Goal: Find specific page/section: Find specific page/section

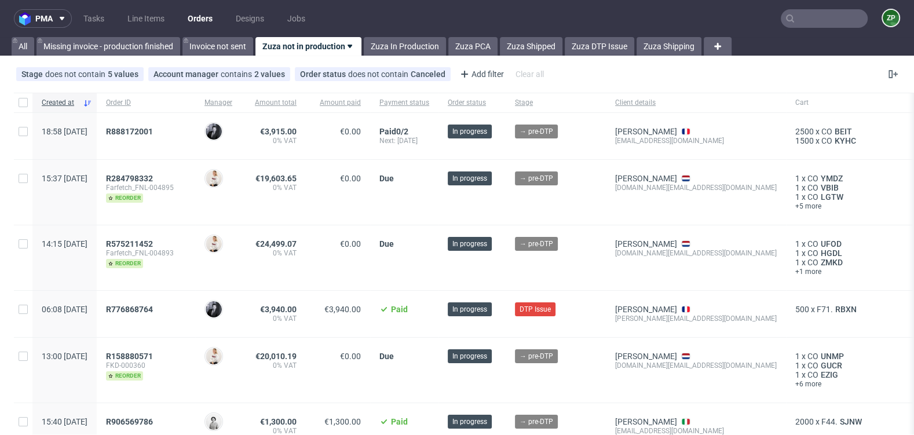
click at [832, 14] on input "text" at bounding box center [824, 18] width 87 height 19
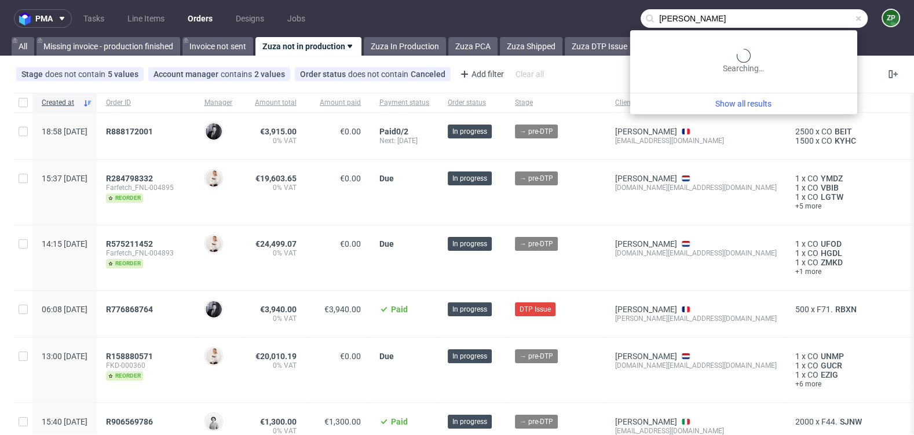
type input "ben pearlman"
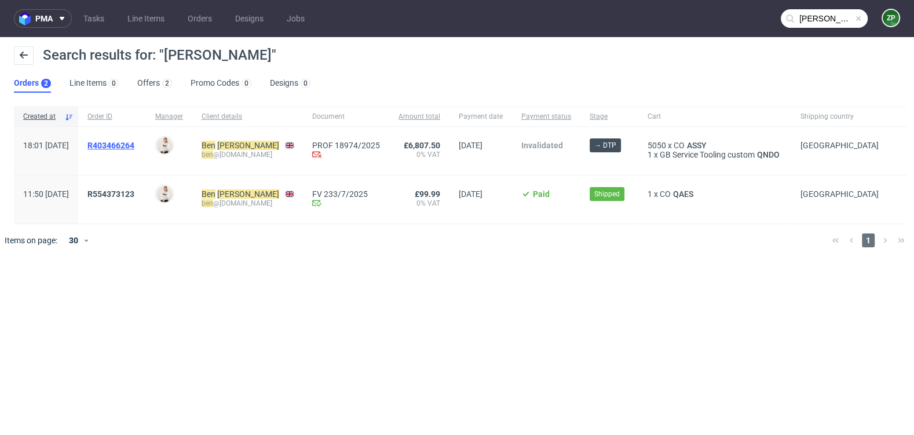
click at [134, 144] on span "R403466264" at bounding box center [110, 145] width 47 height 9
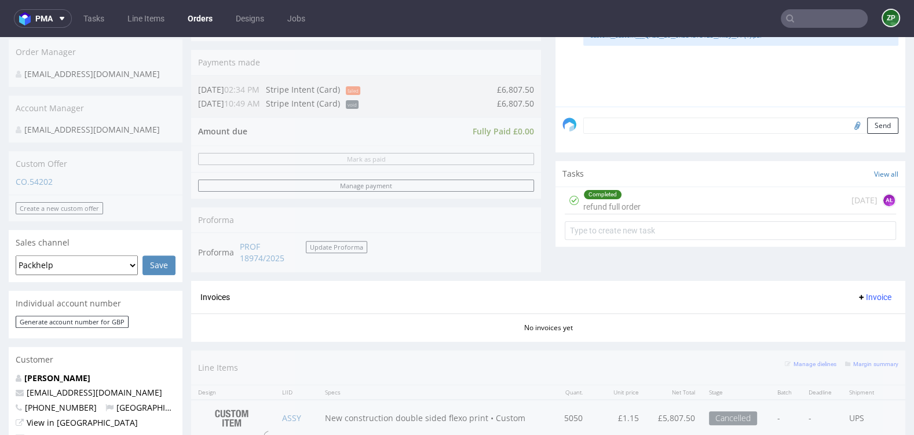
scroll to position [314, 0]
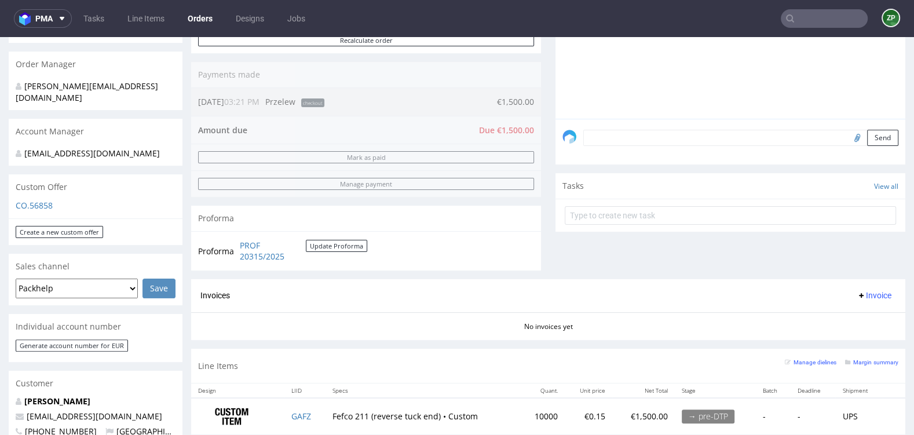
scroll to position [295, 0]
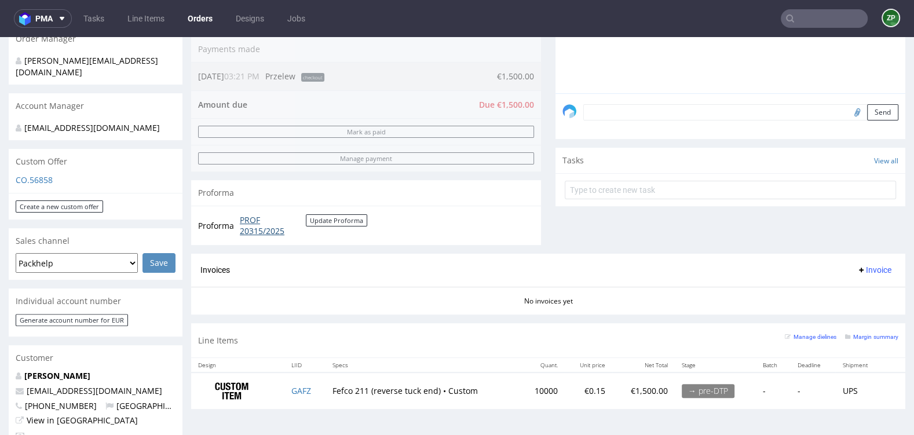
click at [265, 228] on link "PROF 20315/2025" at bounding box center [273, 225] width 66 height 23
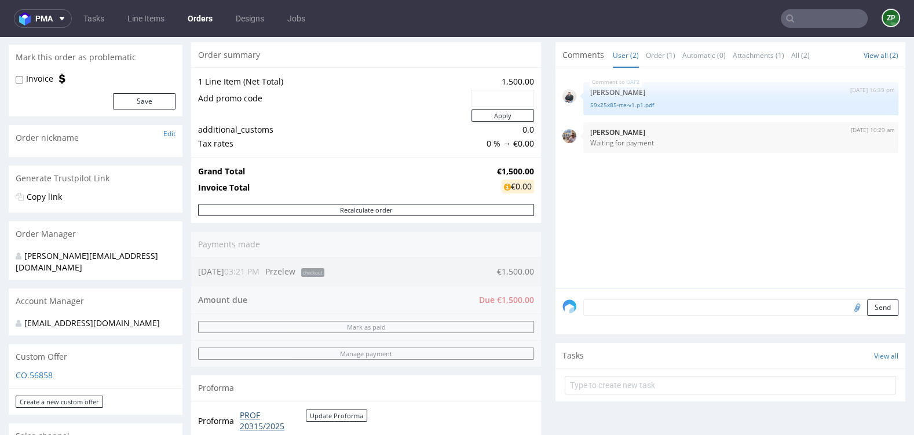
scroll to position [0, 0]
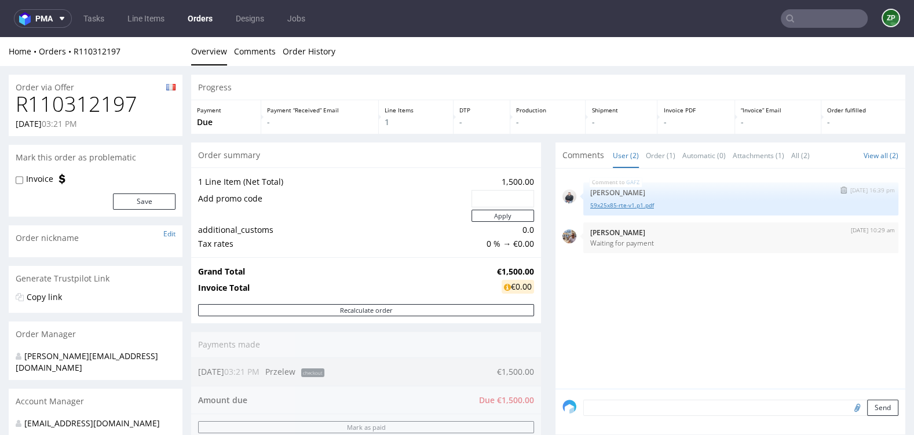
click at [622, 205] on link "59x25x85-rte-v1.p1.pdf" at bounding box center [740, 205] width 301 height 9
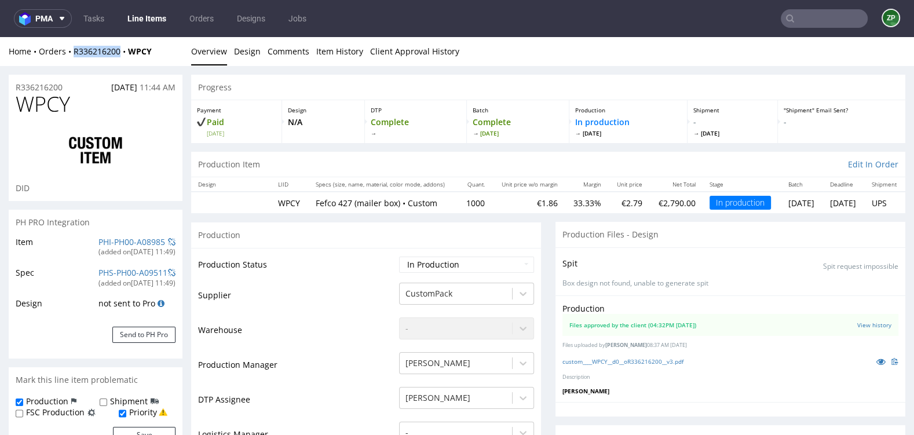
scroll to position [243, 0]
click at [209, 18] on link "Orders" at bounding box center [201, 18] width 38 height 19
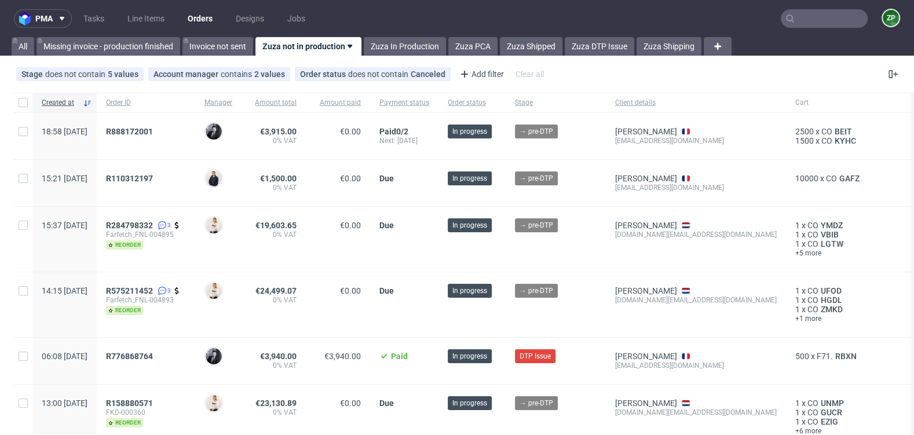
click at [148, 169] on div "R110312197" at bounding box center [146, 183] width 98 height 46
click at [151, 179] on span "R110312197" at bounding box center [129, 178] width 47 height 9
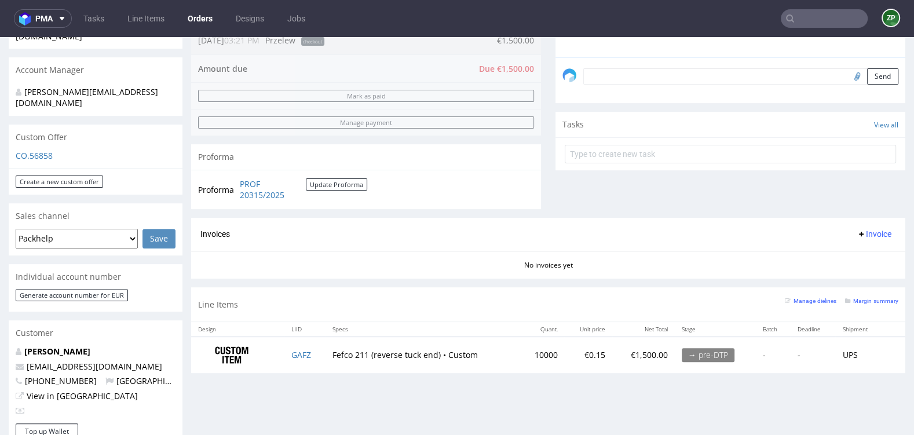
scroll to position [332, 0]
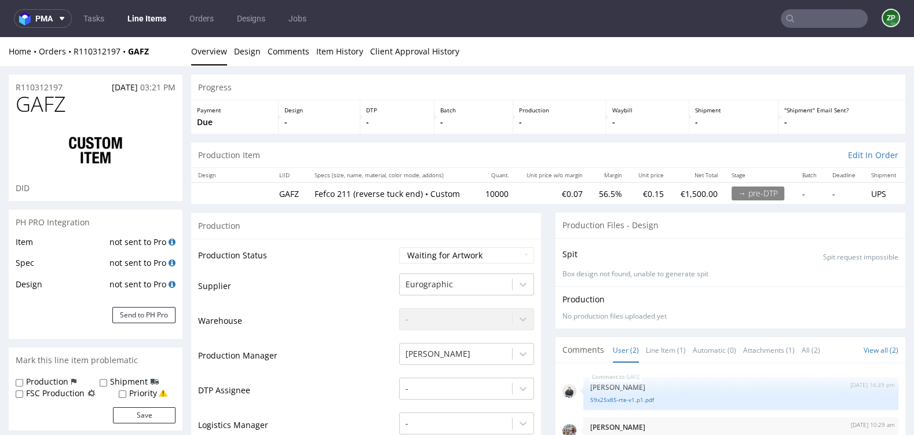
click at [810, 17] on input "text" at bounding box center [824, 18] width 87 height 19
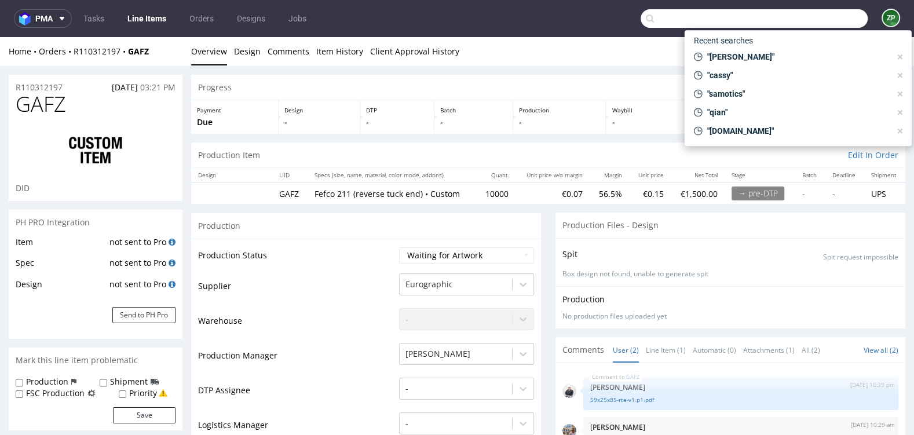
paste input "J’espère que vous allez bien. Nous voulions prendre contact pour savoir si vous…"
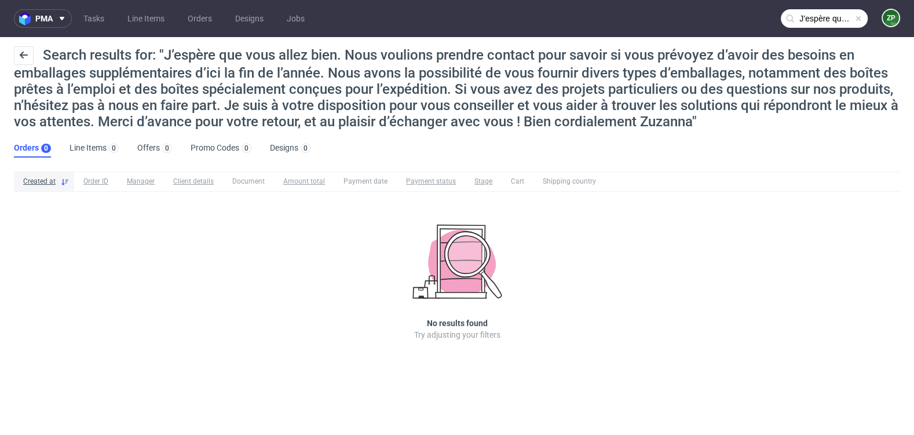
click at [819, 21] on input "J’espère que vous allez bien. Nous voulions prendre contact pour savoir si vous…" at bounding box center [824, 18] width 87 height 19
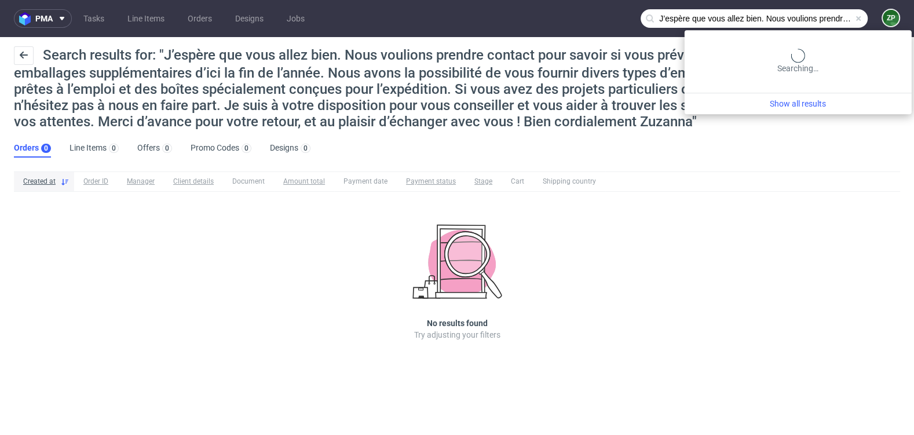
click at [819, 21] on input "J’espère que vous allez bien. Nous voulions prendre contact pour savoir si vous…" at bounding box center [753, 18] width 227 height 19
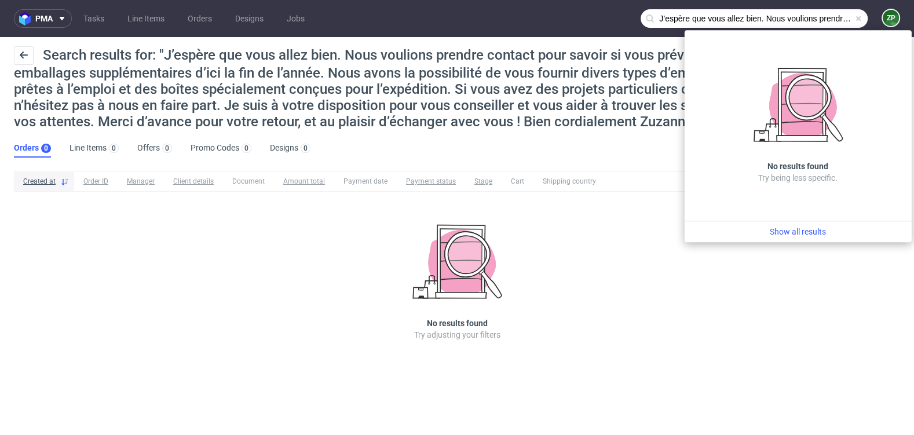
paste input "contact@adjusthome.com"
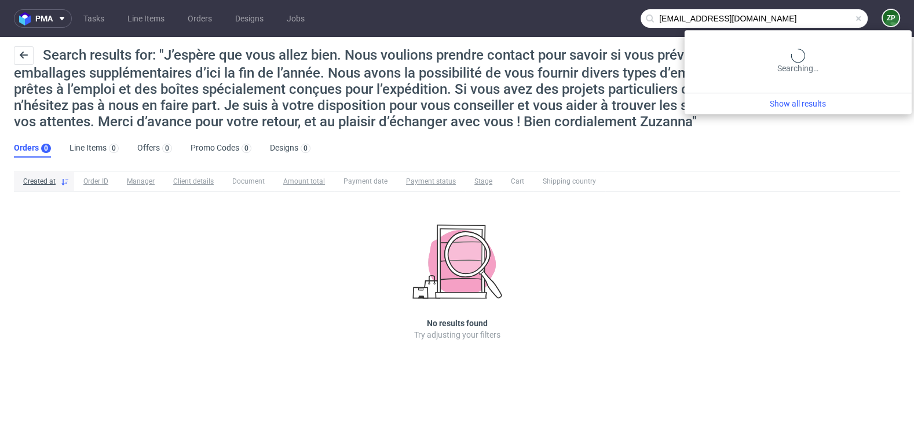
type input "contact@adjusthome.com"
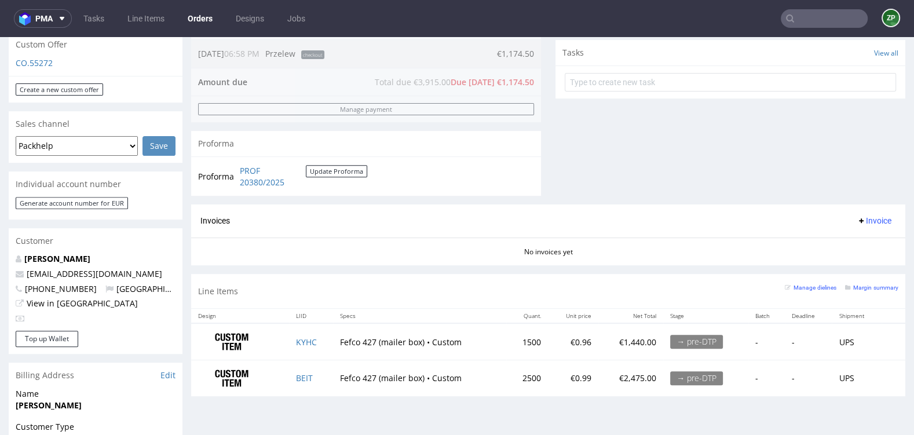
scroll to position [413, 0]
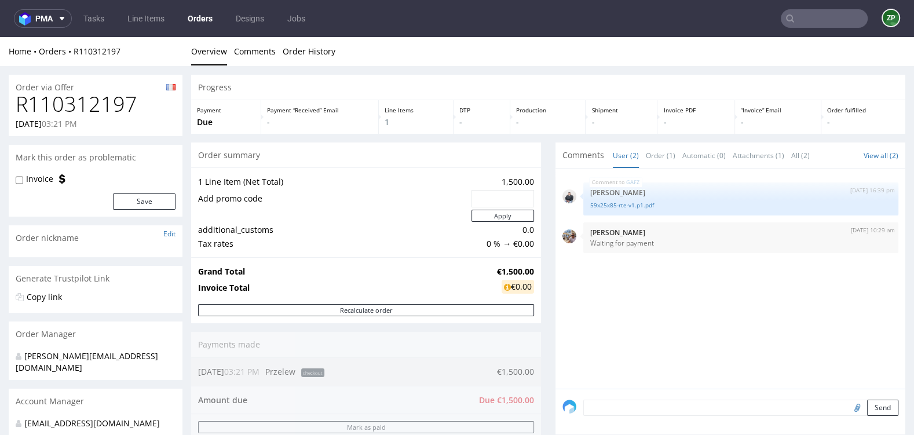
scroll to position [332, 0]
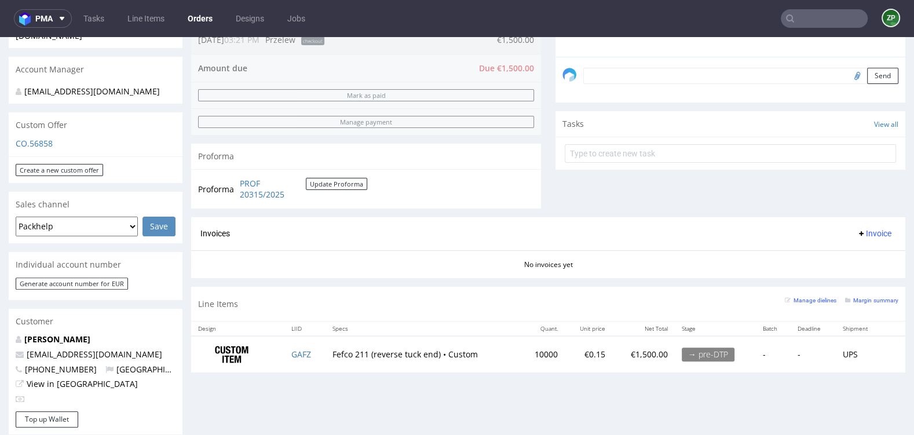
click at [206, 20] on link "Orders" at bounding box center [200, 18] width 39 height 19
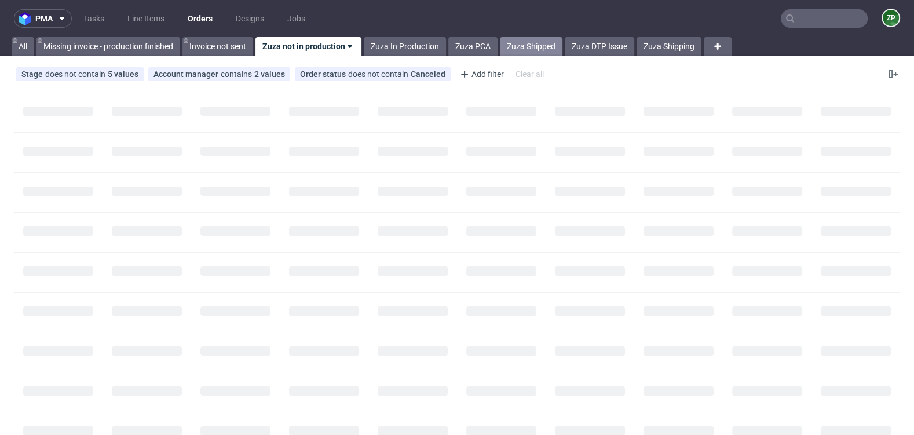
click at [527, 49] on link "Zuza Shipped" at bounding box center [531, 46] width 63 height 19
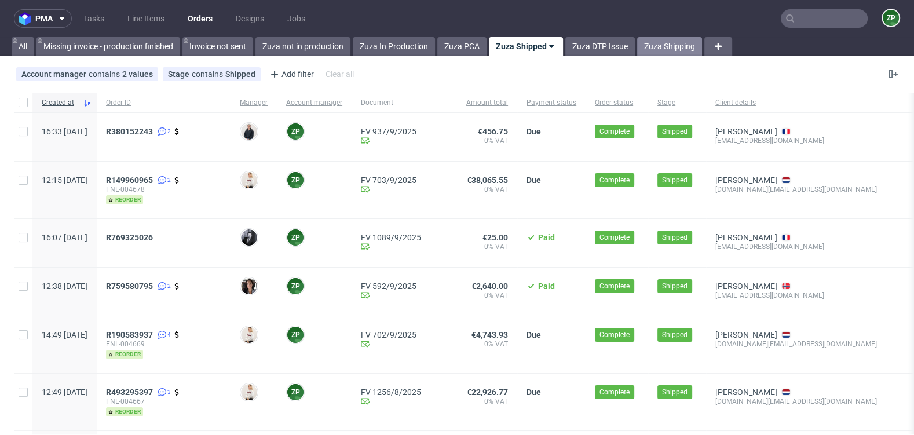
click at [660, 50] on link "Zuza Shipping" at bounding box center [669, 46] width 65 height 19
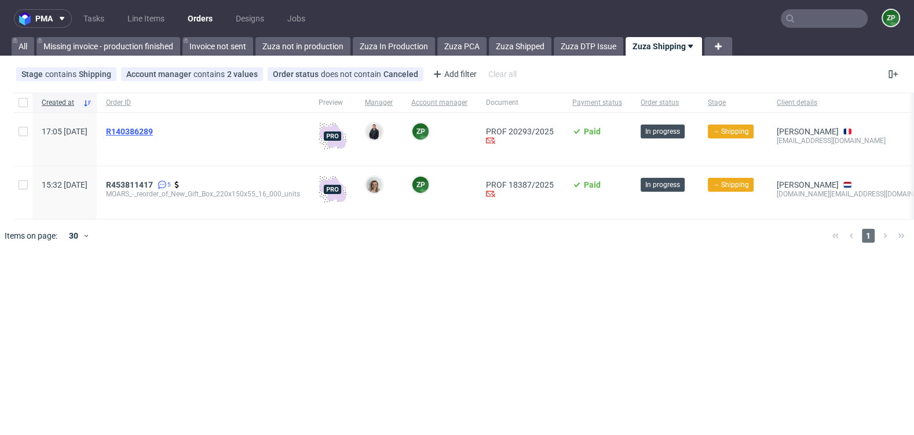
click at [153, 129] on span "R140386289" at bounding box center [129, 131] width 47 height 9
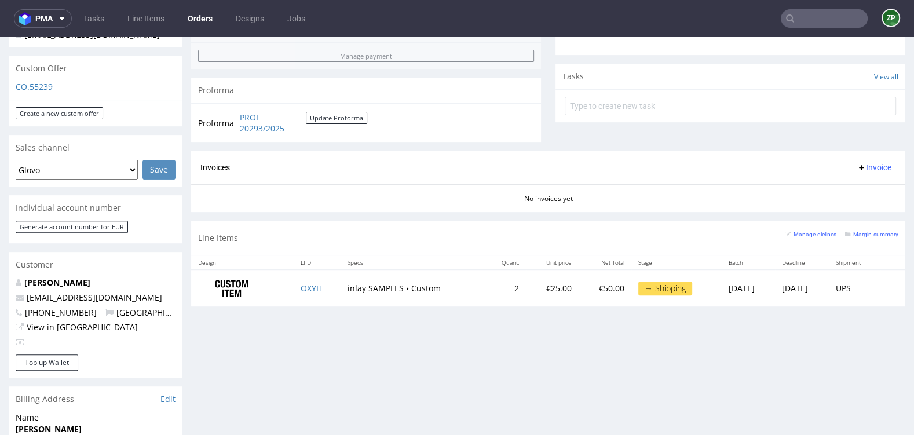
scroll to position [449, 0]
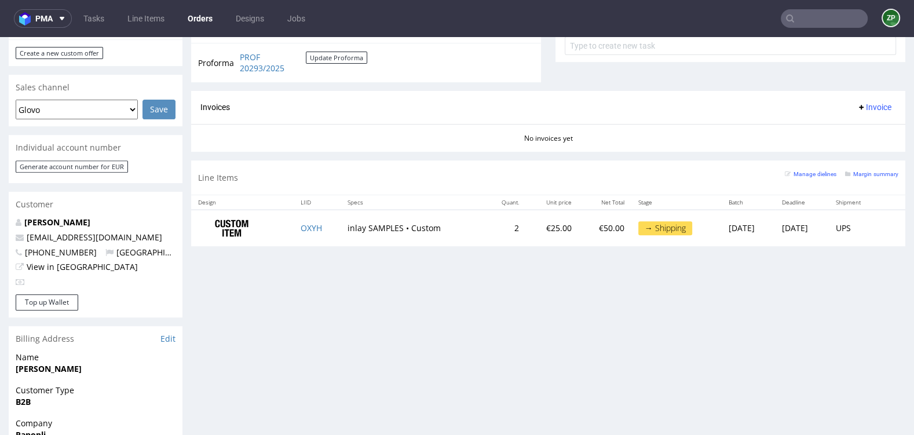
click at [203, 20] on link "Orders" at bounding box center [200, 18] width 39 height 19
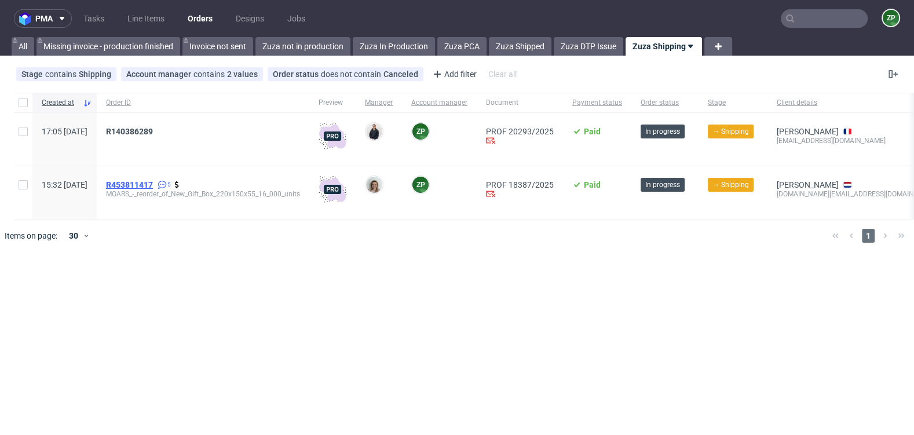
click at [153, 182] on span "R453811417" at bounding box center [129, 184] width 47 height 9
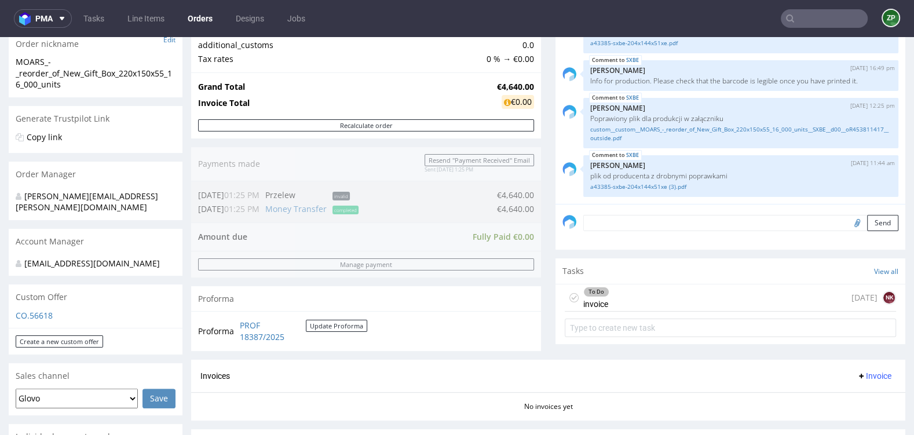
scroll to position [195, 0]
click at [741, 299] on div "To Do invoice [DATE] NK" at bounding box center [730, 297] width 331 height 27
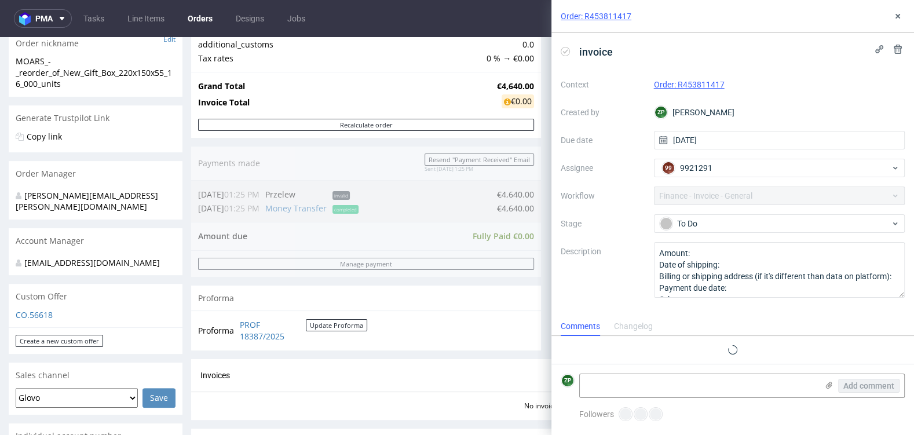
scroll to position [9, 0]
click at [899, 15] on icon at bounding box center [897, 16] width 9 height 9
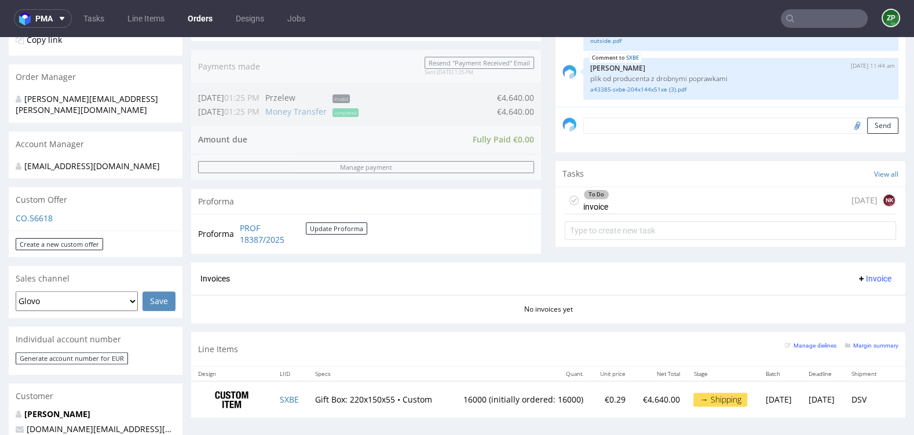
scroll to position [276, 0]
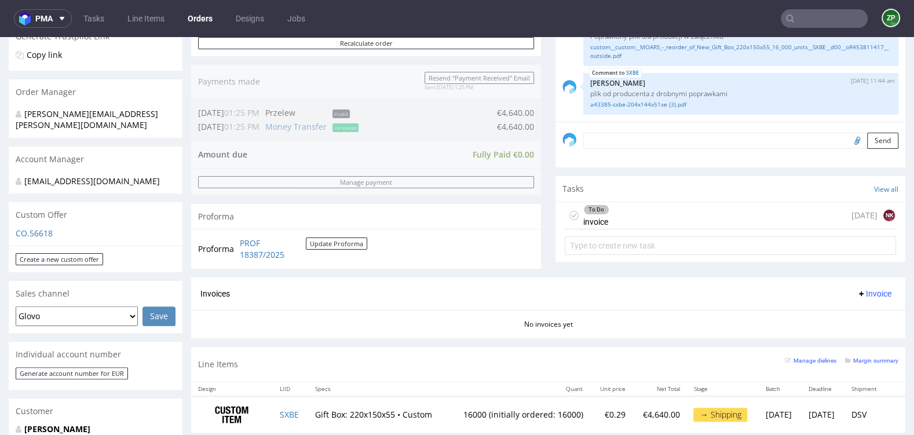
click at [632, 219] on div "To Do invoice [DATE] NK" at bounding box center [730, 215] width 331 height 27
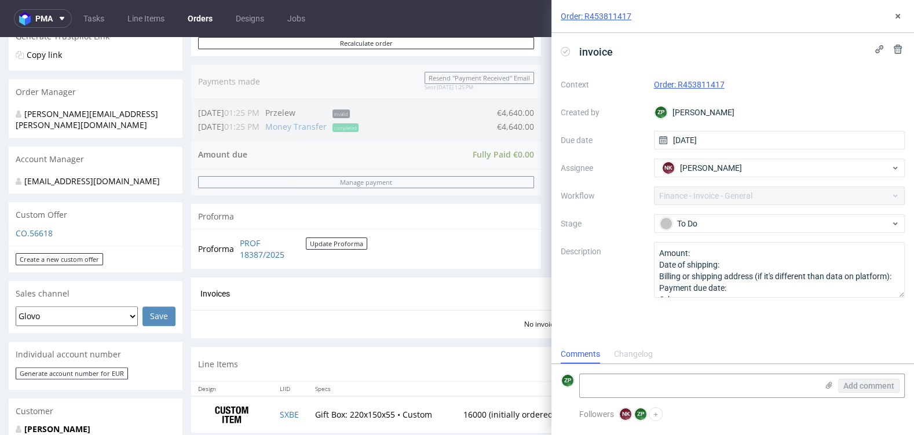
scroll to position [9, 0]
click at [453, 298] on div "Invoices Invoice" at bounding box center [547, 294] width 695 height 14
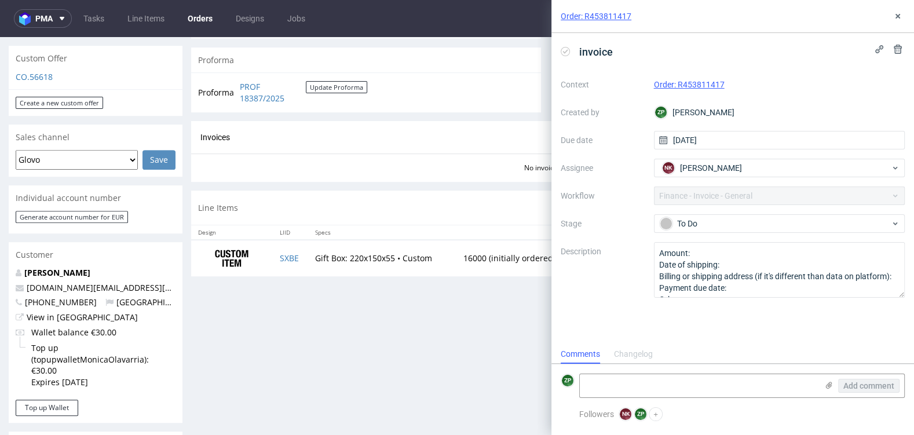
scroll to position [473, 0]
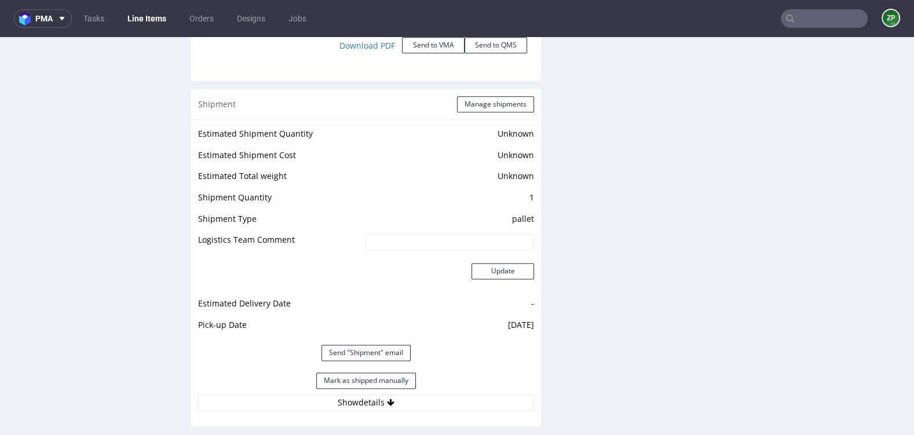
scroll to position [1404, 0]
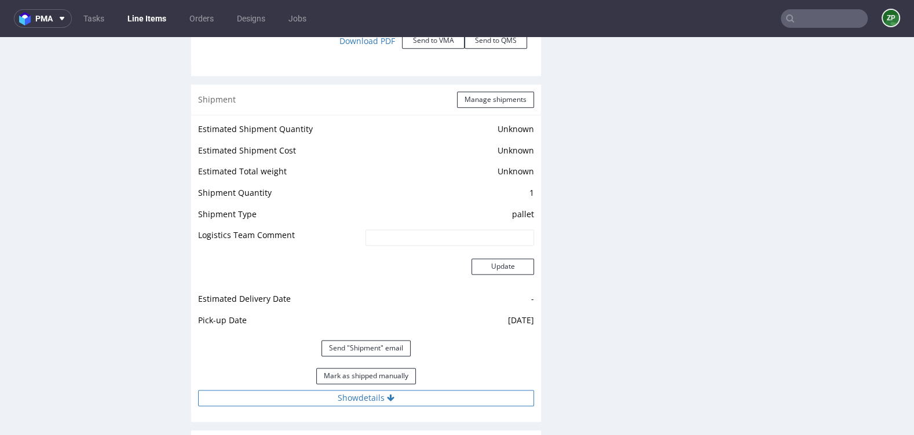
click at [365, 400] on button "Show details" at bounding box center [366, 398] width 336 height 16
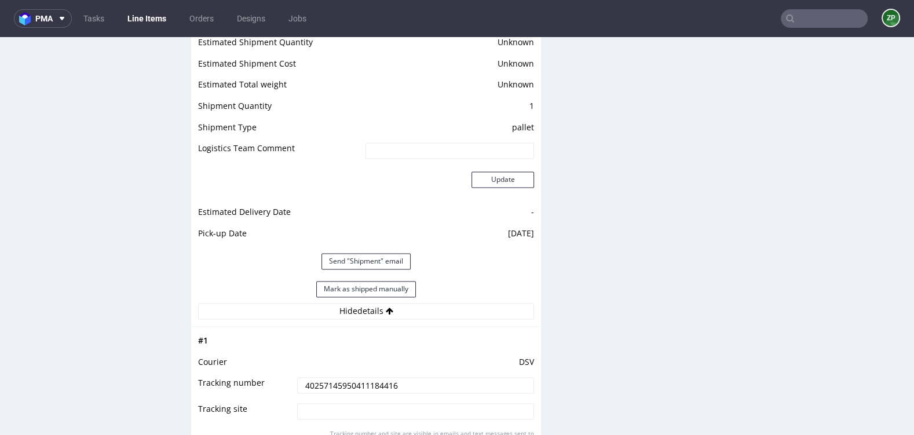
scroll to position [1514, 0]
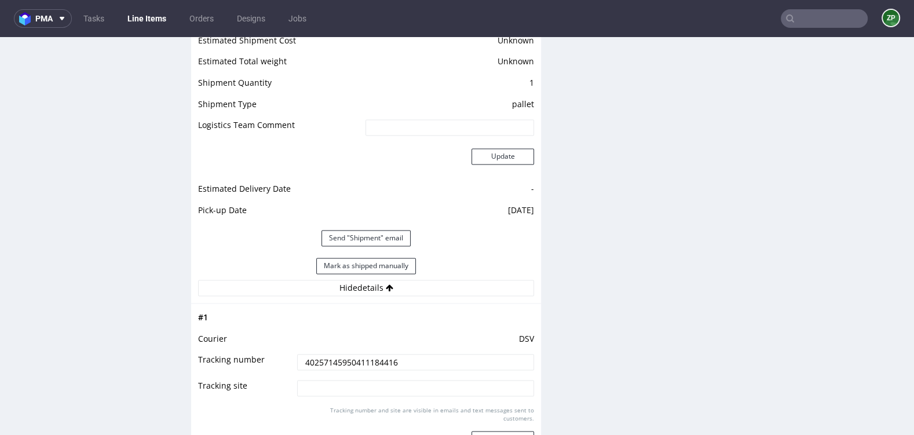
click at [339, 359] on input "40257145950411184416" at bounding box center [415, 362] width 237 height 16
